Goal: Task Accomplishment & Management: Use online tool/utility

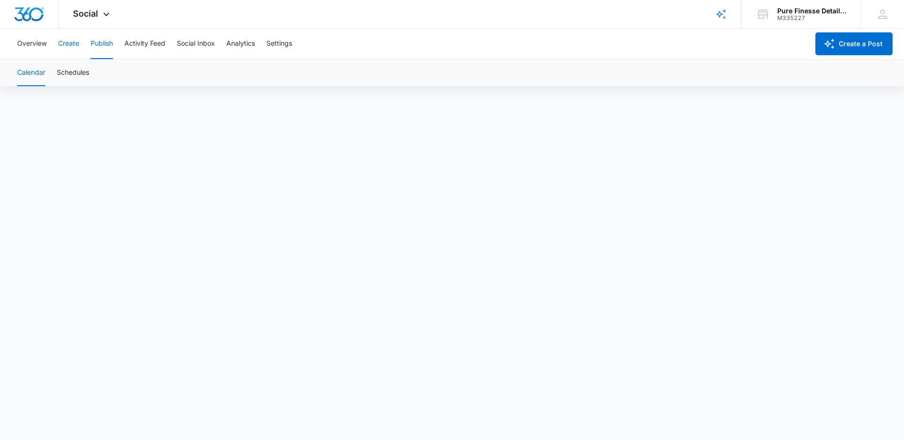
click at [72, 48] on button "Create" at bounding box center [68, 44] width 21 height 30
drag, startPoint x: 506, startPoint y: 66, endPoint x: 514, endPoint y: 65, distance: 7.6
click at [506, 66] on div "Content Library Approvals Recommendations Auto Import" at bounding box center [451, 73] width 881 height 27
click at [94, 47] on button "Publish" at bounding box center [102, 44] width 22 height 30
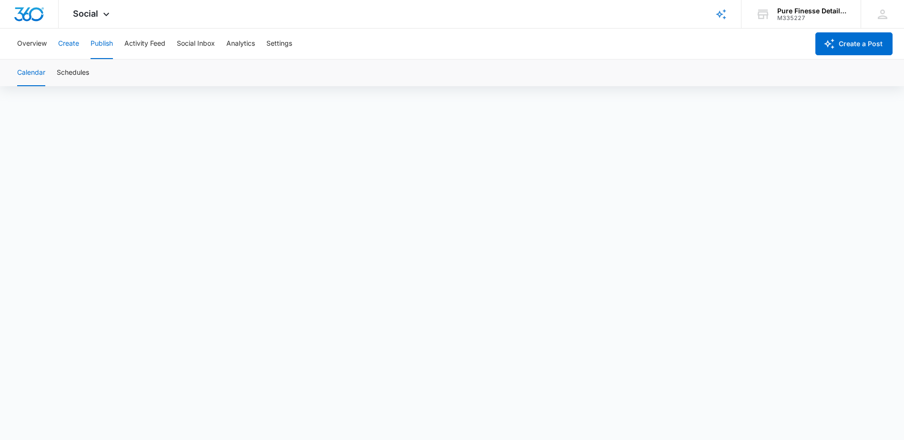
click at [71, 40] on button "Create" at bounding box center [68, 44] width 21 height 30
click at [145, 40] on button "Activity Feed" at bounding box center [144, 44] width 41 height 30
click at [96, 43] on button "Publish" at bounding box center [102, 44] width 22 height 30
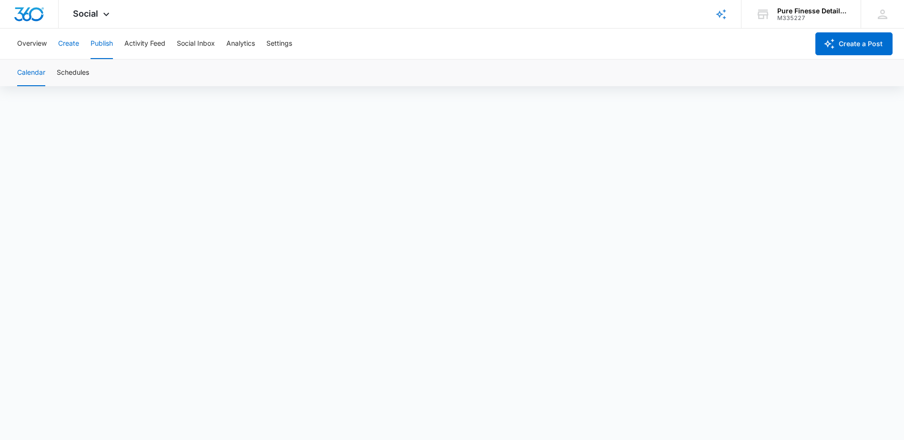
click at [72, 44] on button "Create" at bounding box center [68, 44] width 21 height 30
click at [107, 39] on button "Publish" at bounding box center [102, 44] width 22 height 30
click at [76, 42] on button "Create" at bounding box center [68, 44] width 21 height 30
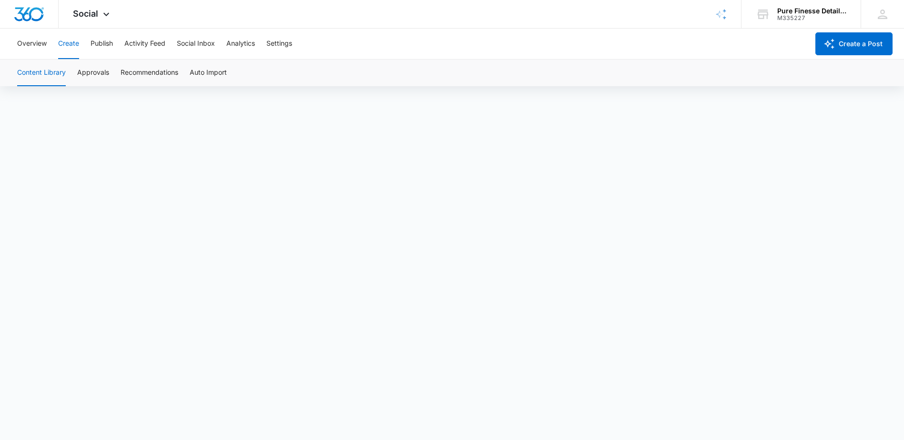
scroll to position [7, 0]
click at [114, 40] on div "Overview Create Publish Activity Feed Social Inbox Analytics Settings" at bounding box center [409, 44] width 797 height 30
click at [111, 46] on button "Publish" at bounding box center [102, 44] width 22 height 30
